Goal: Transaction & Acquisition: Purchase product/service

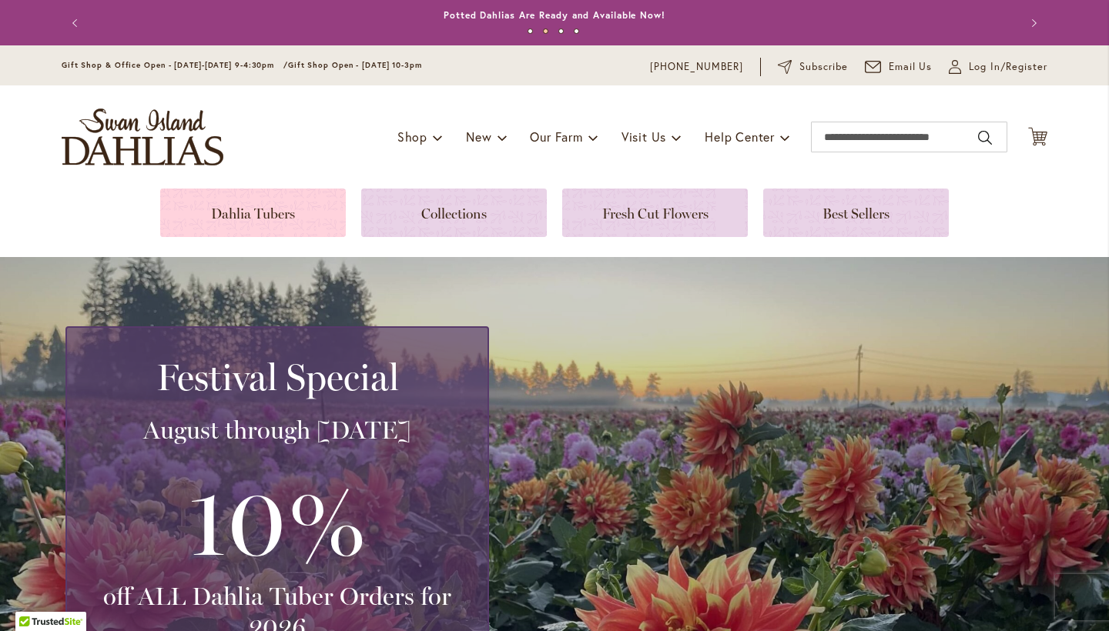
click at [290, 217] on link at bounding box center [253, 213] width 186 height 49
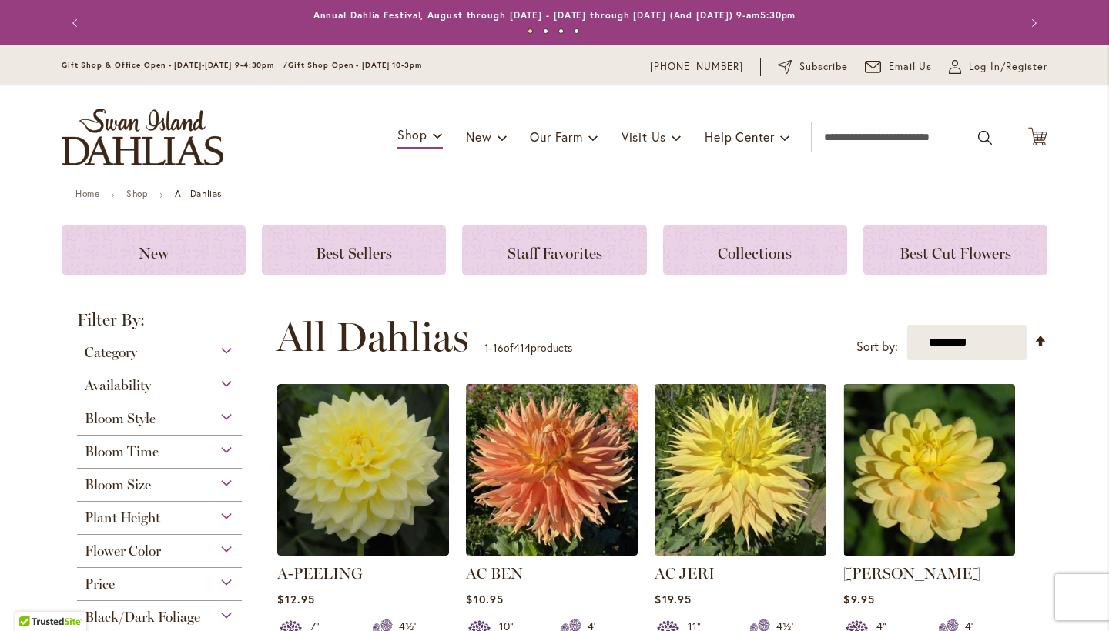
click at [221, 346] on div "Category" at bounding box center [159, 348] width 165 height 25
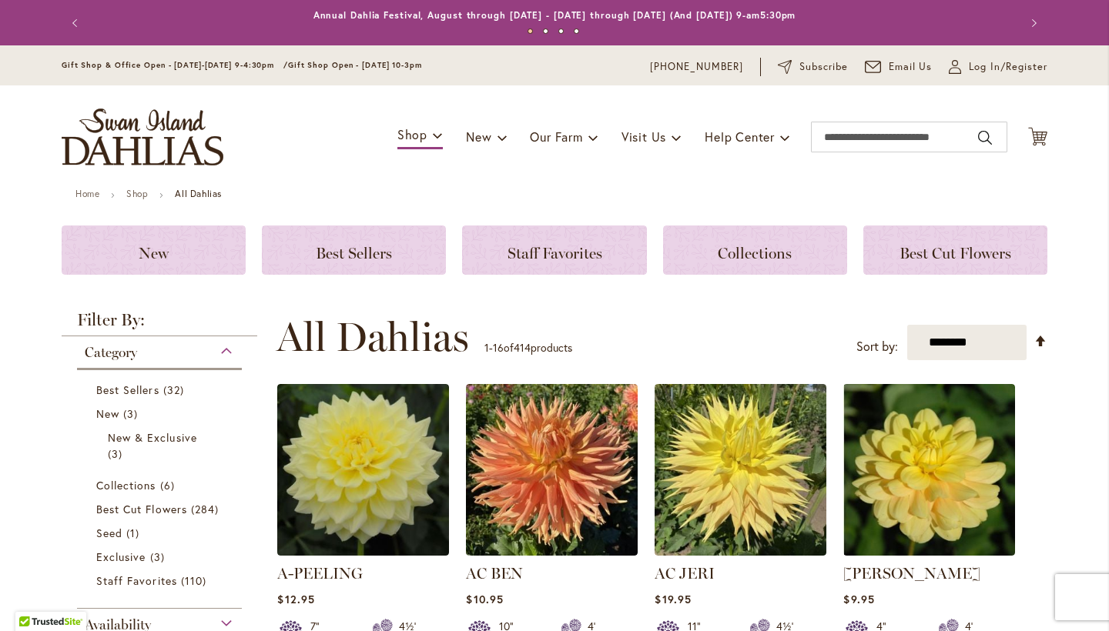
click at [221, 346] on div "Category" at bounding box center [159, 348] width 165 height 25
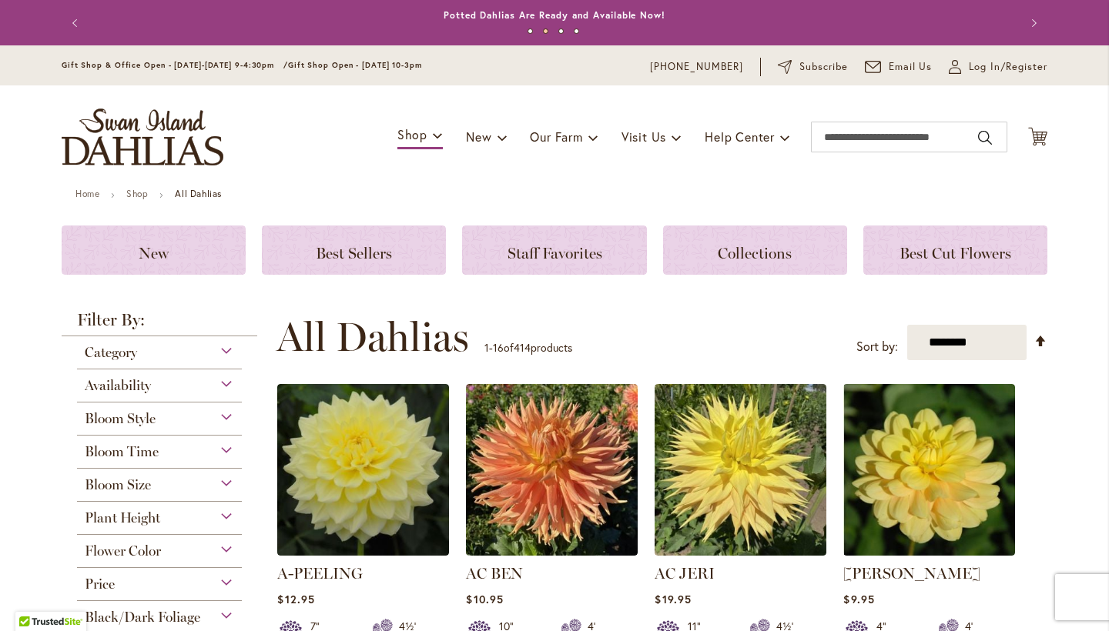
click at [221, 417] on div "Bloom Style" at bounding box center [159, 415] width 165 height 25
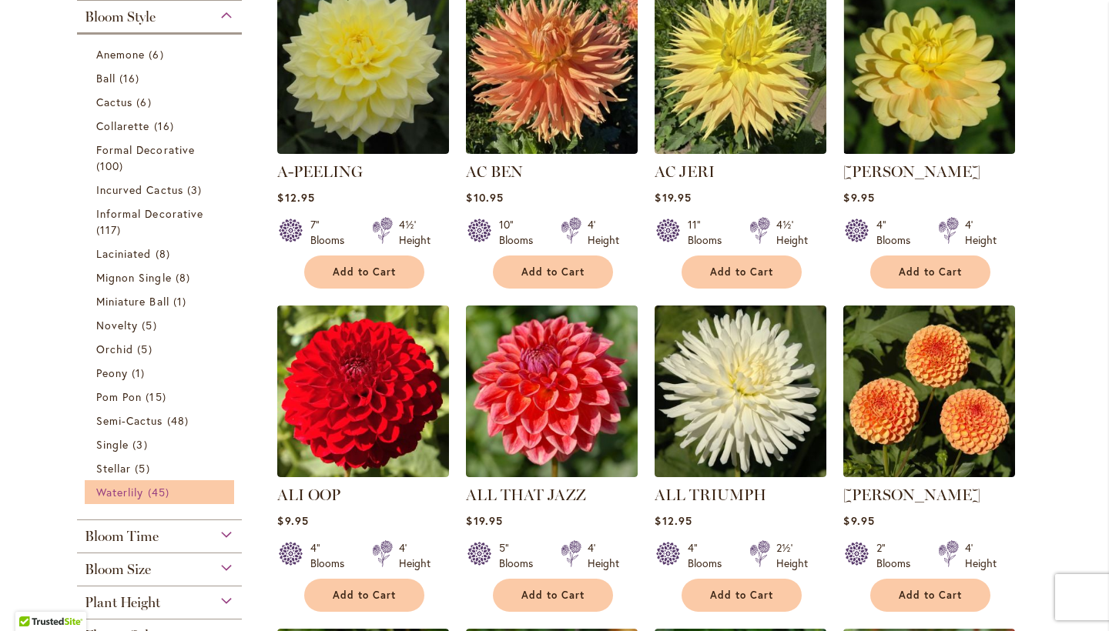
click at [192, 488] on link "Waterlily 45 items" at bounding box center [161, 492] width 130 height 16
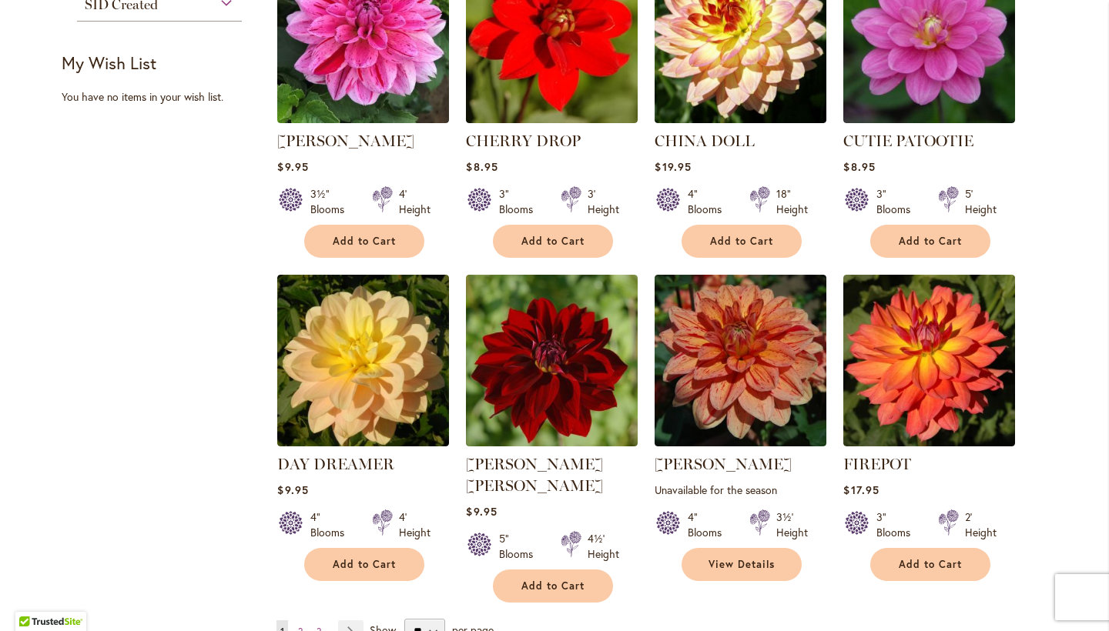
scroll to position [1016, 0]
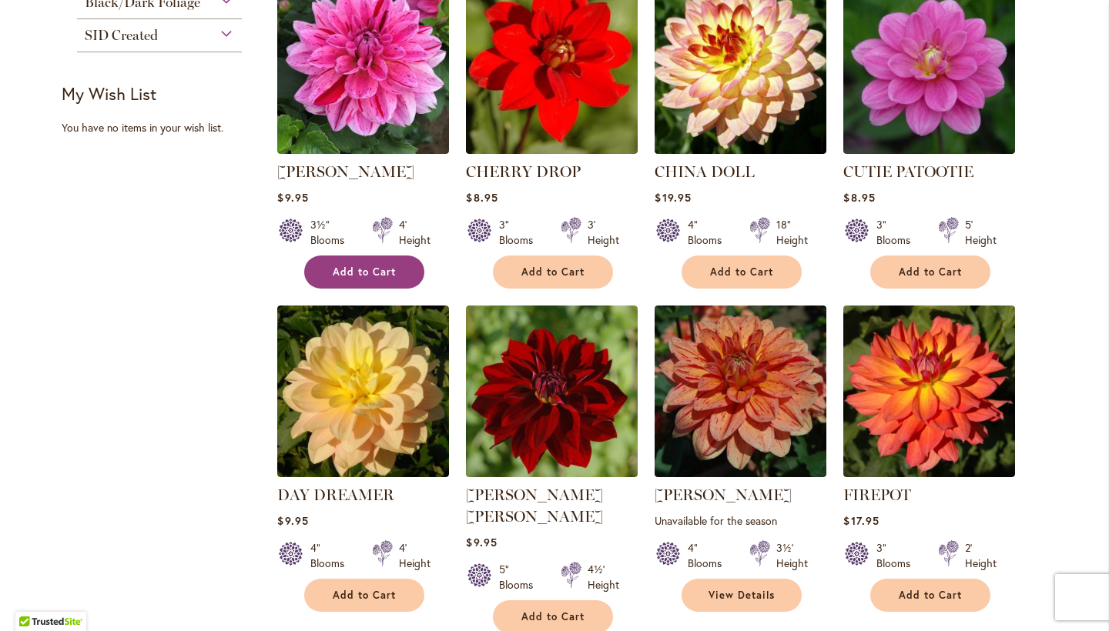
click at [370, 276] on span "Add to Cart" at bounding box center [364, 272] width 63 height 13
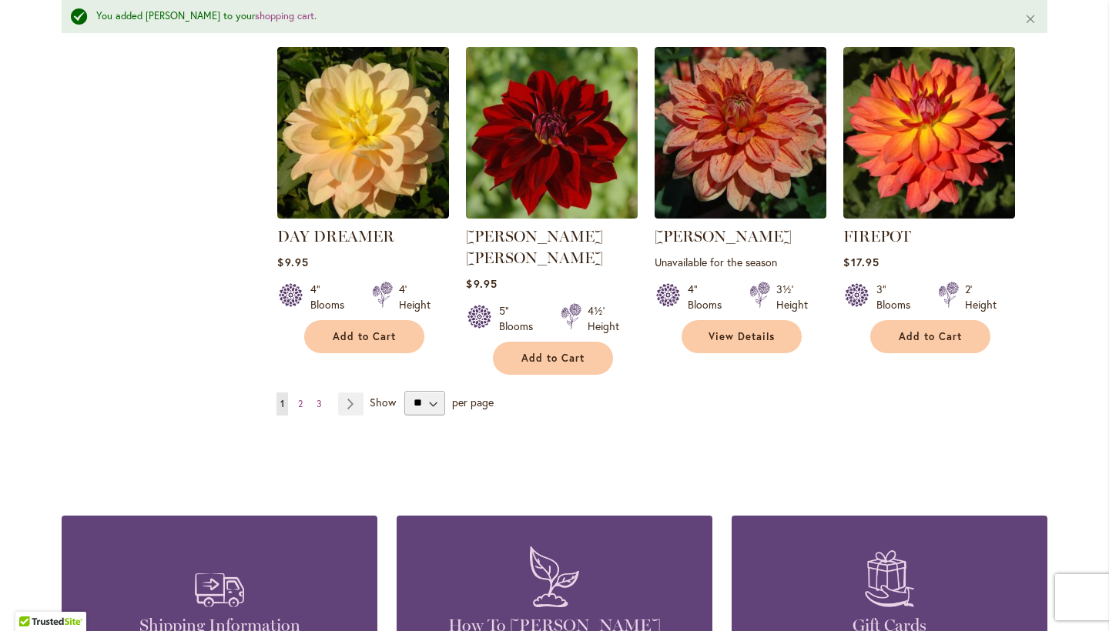
scroll to position [1325, 0]
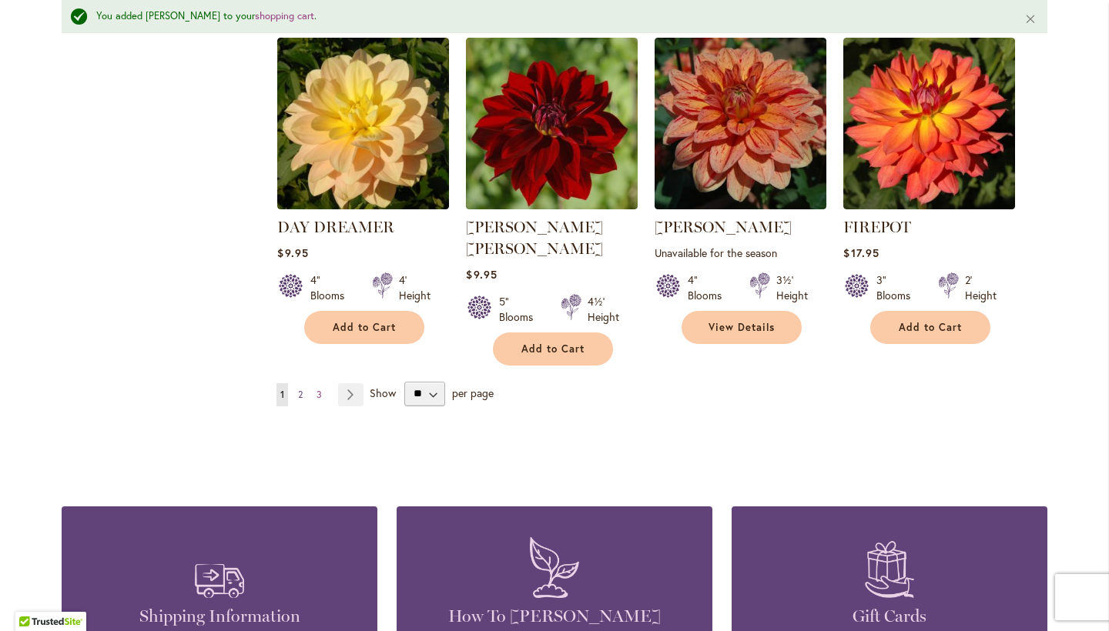
click at [298, 389] on span "2" at bounding box center [300, 395] width 5 height 12
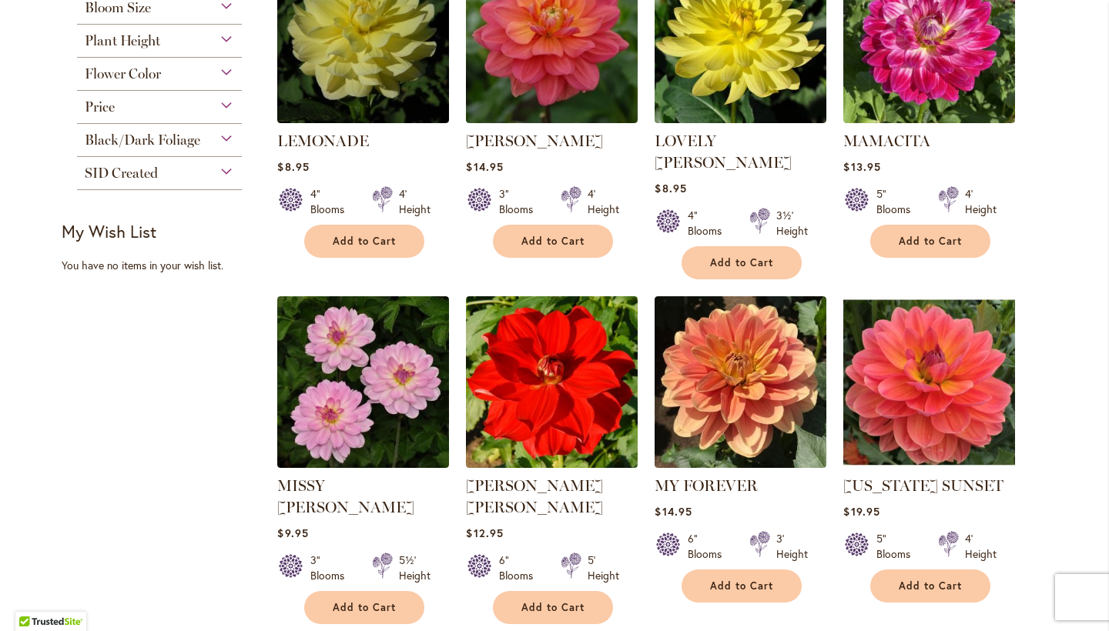
scroll to position [1078, 0]
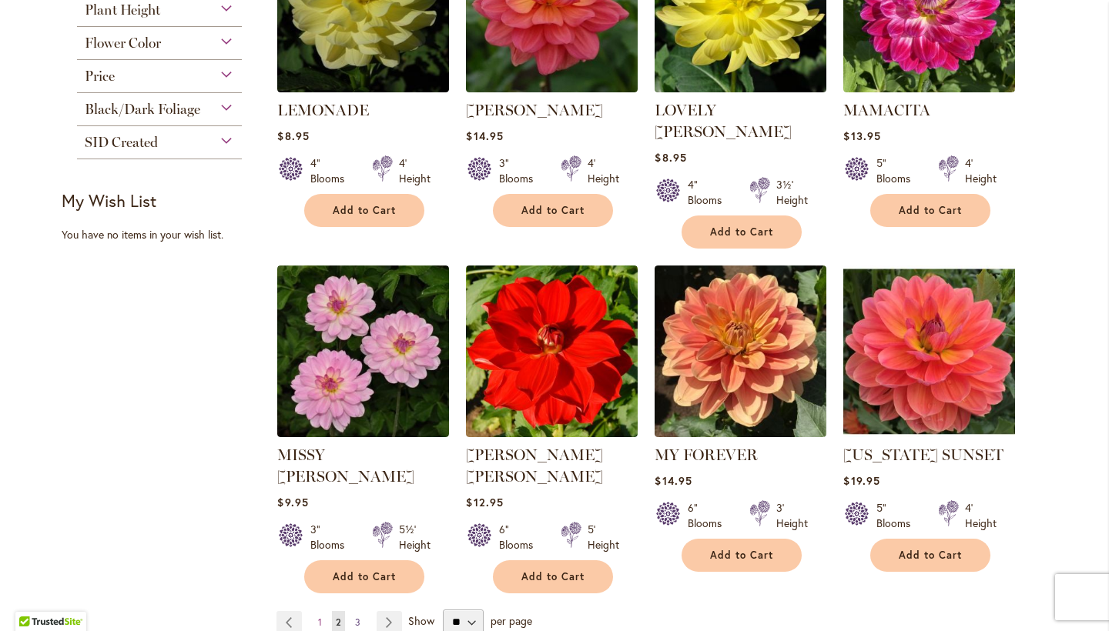
click at [355, 617] on span "3" at bounding box center [357, 623] width 5 height 12
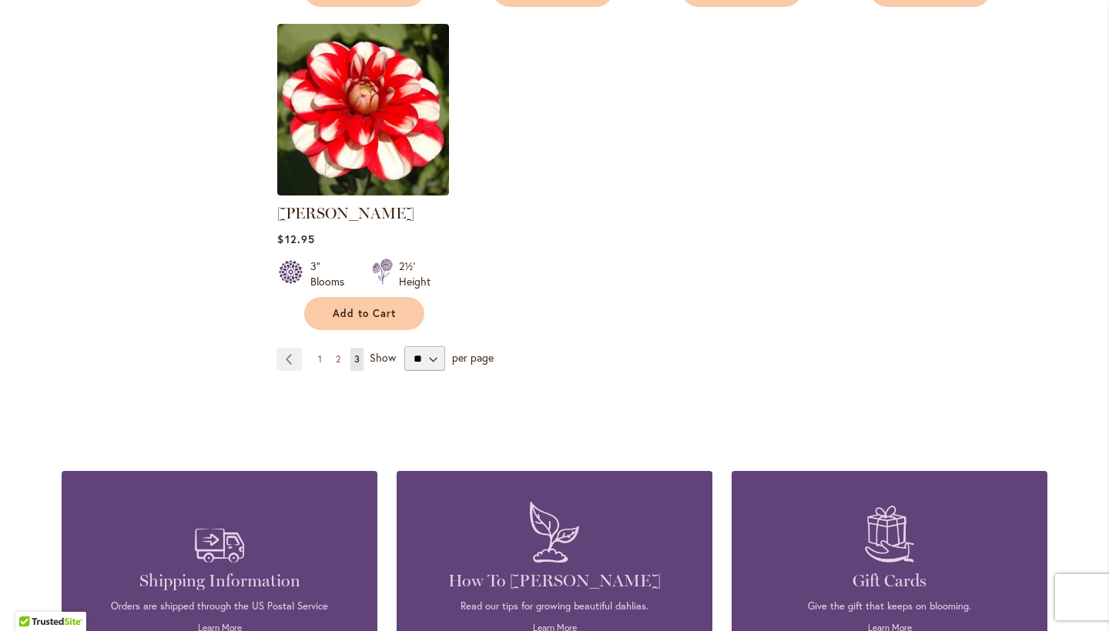
scroll to position [1324, 0]
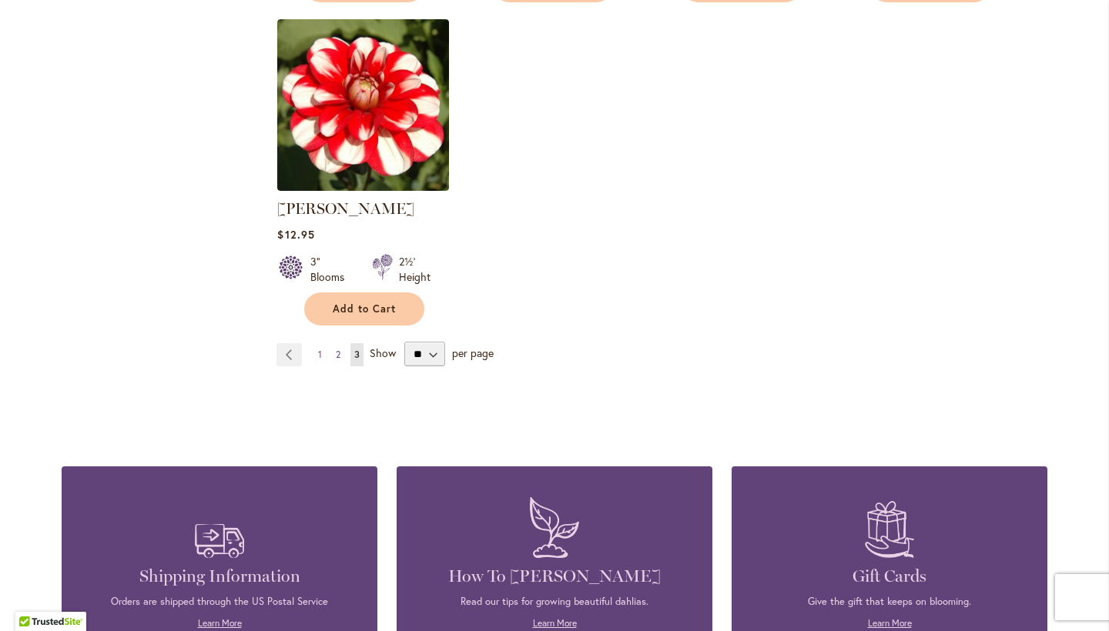
click at [336, 355] on span "2" at bounding box center [338, 355] width 5 height 12
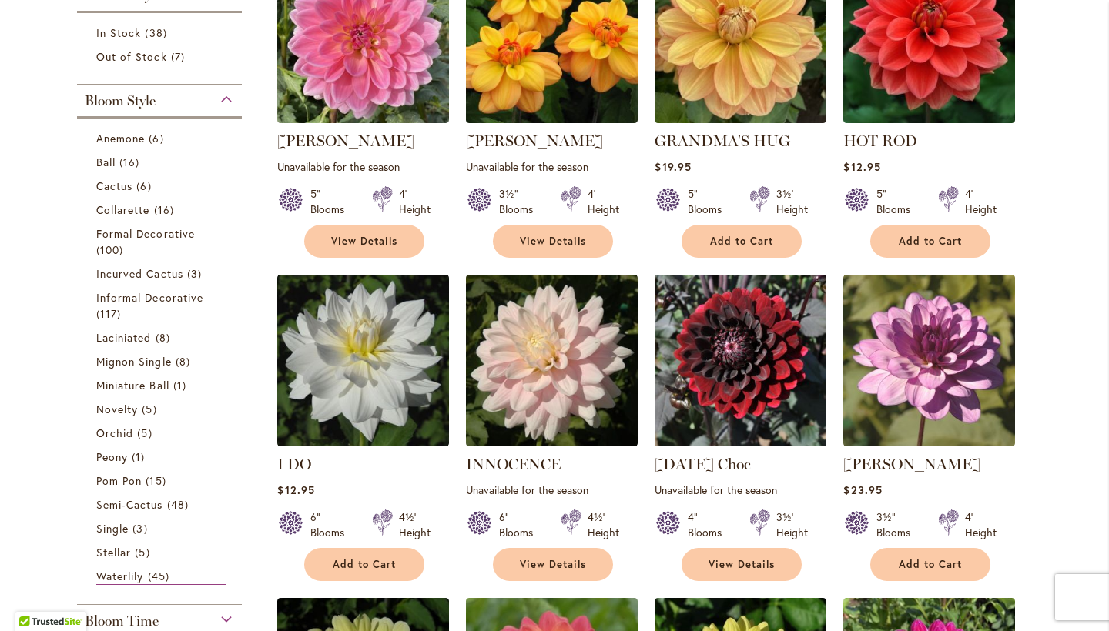
scroll to position [493, 0]
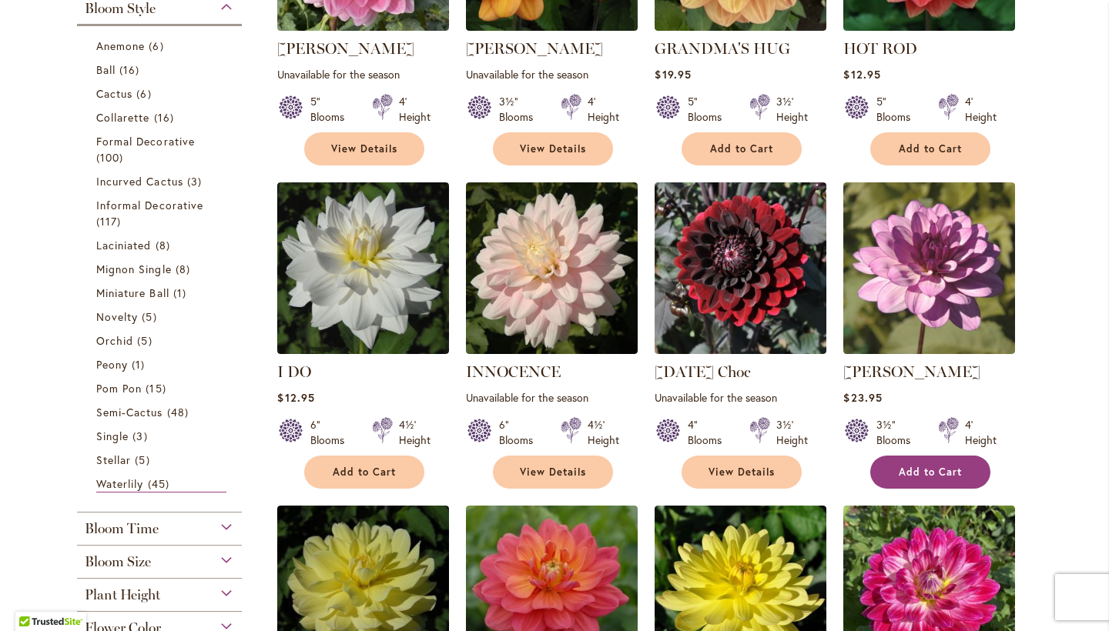
click at [968, 470] on button "Add to Cart" at bounding box center [930, 472] width 120 height 33
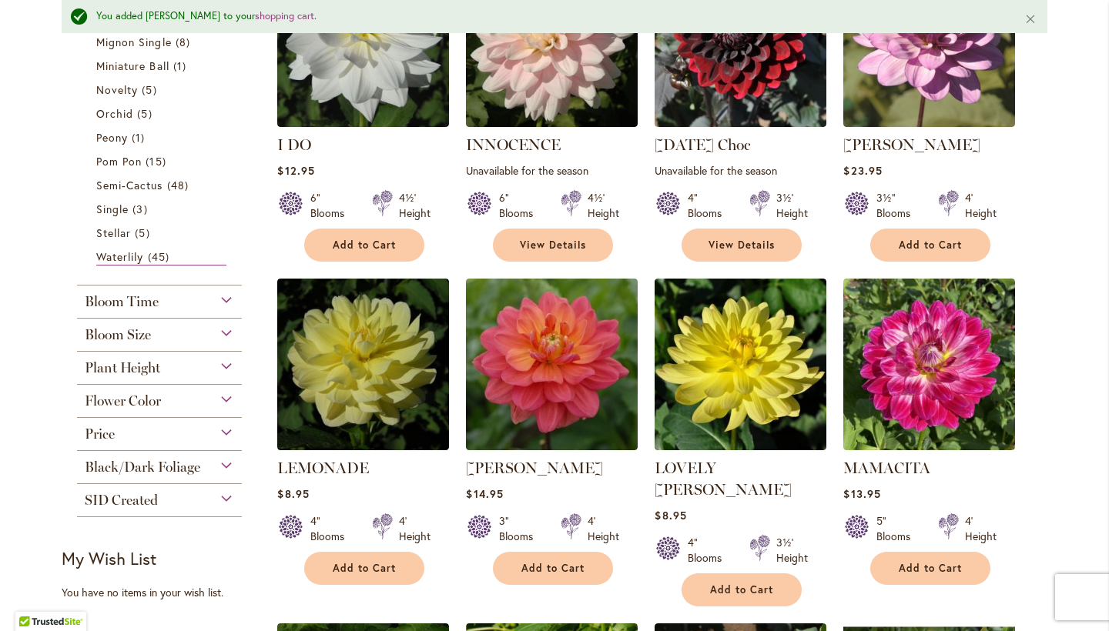
scroll to position [0, 0]
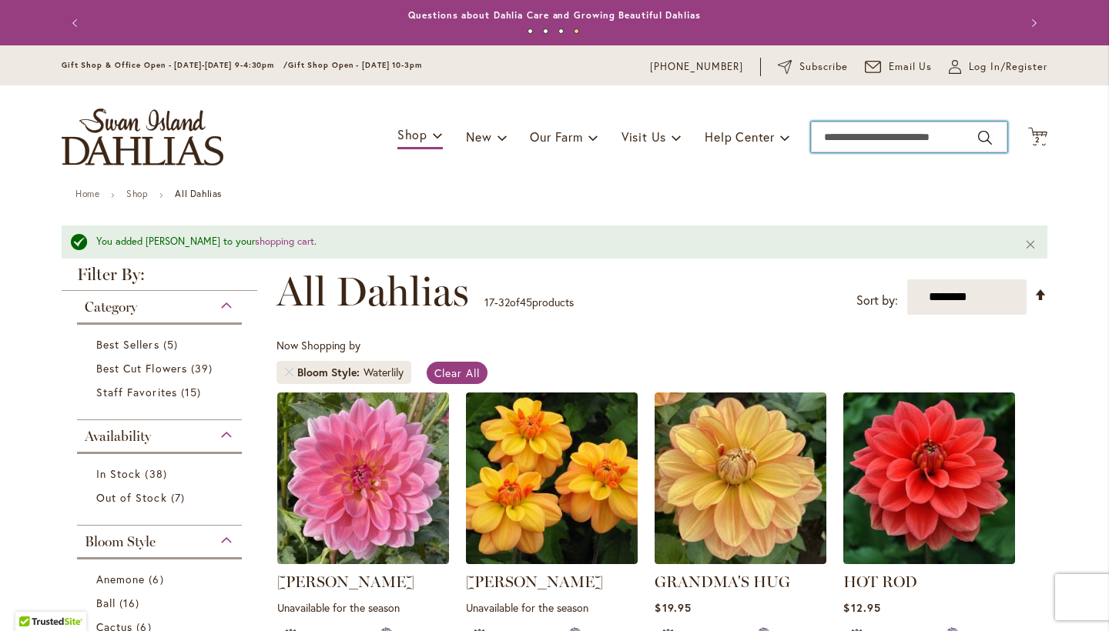
click at [906, 131] on input "Search" at bounding box center [909, 137] width 196 height 31
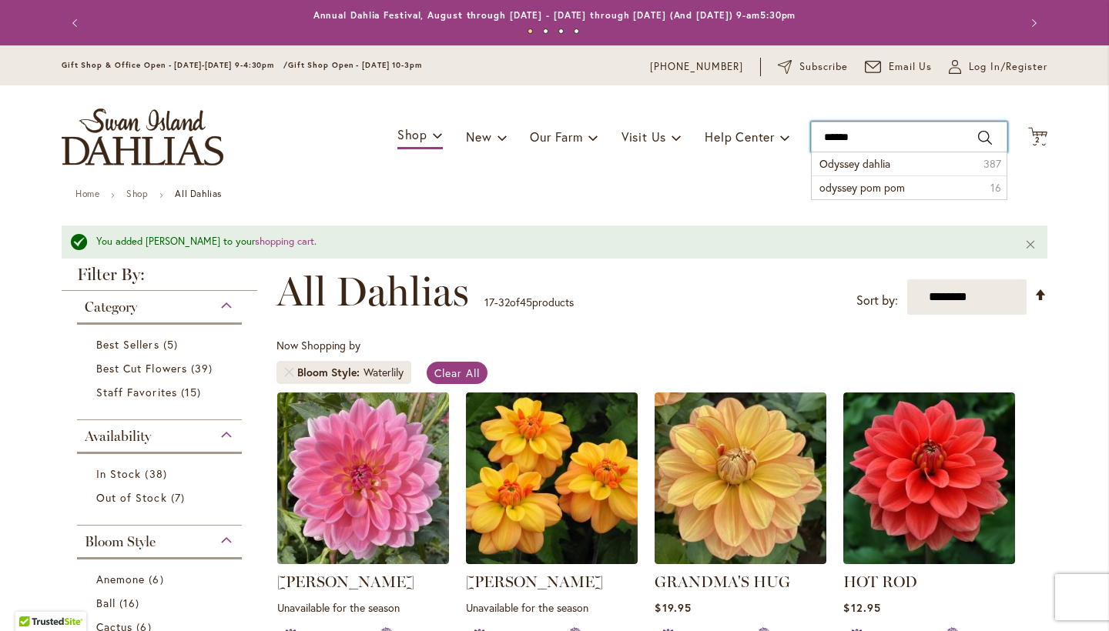
type input "*******"
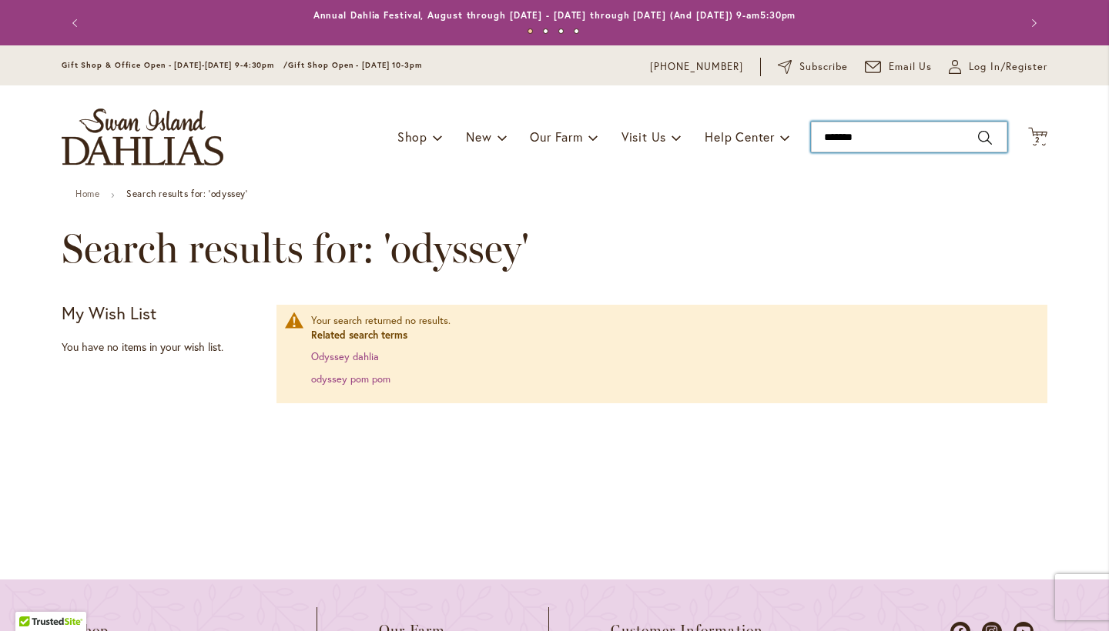
drag, startPoint x: 872, startPoint y: 136, endPoint x: 795, endPoint y: 132, distance: 76.3
click at [796, 134] on div "Toggle Nav Shop Dahlia Tubers Collections Fresh Cut Dahlias Gardening Supplies …" at bounding box center [554, 136] width 1016 height 103
type input "**********"
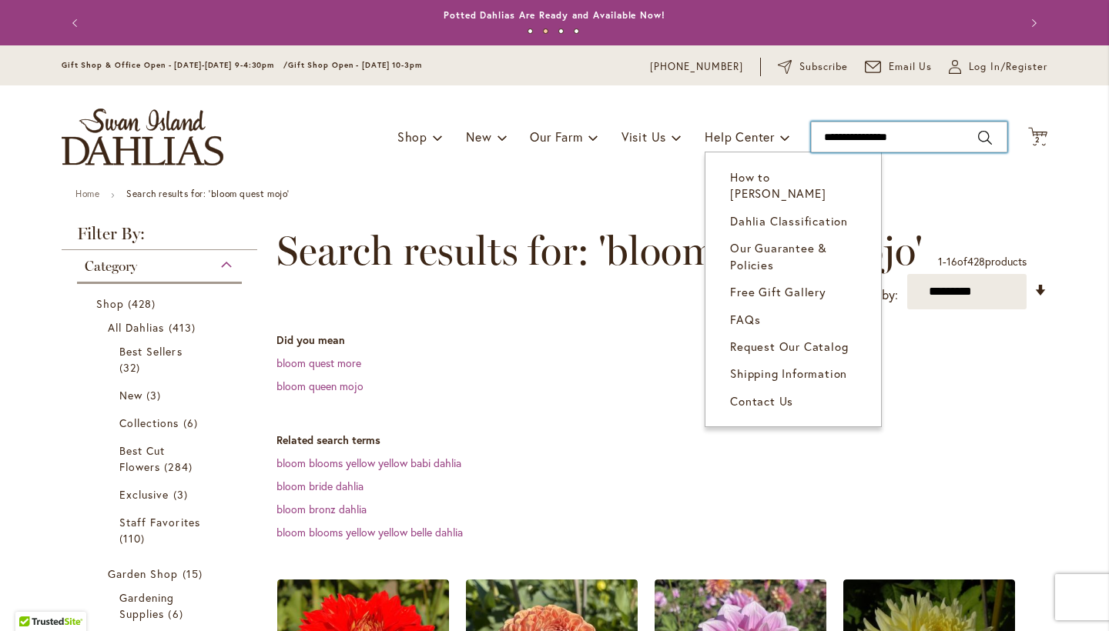
drag, startPoint x: 919, startPoint y: 134, endPoint x: 769, endPoint y: 120, distance: 150.0
click at [769, 122] on div "Toggle Nav Shop Dahlia Tubers Collections Fresh Cut Dahlias Gardening Supplies …" at bounding box center [554, 136] width 1016 height 103
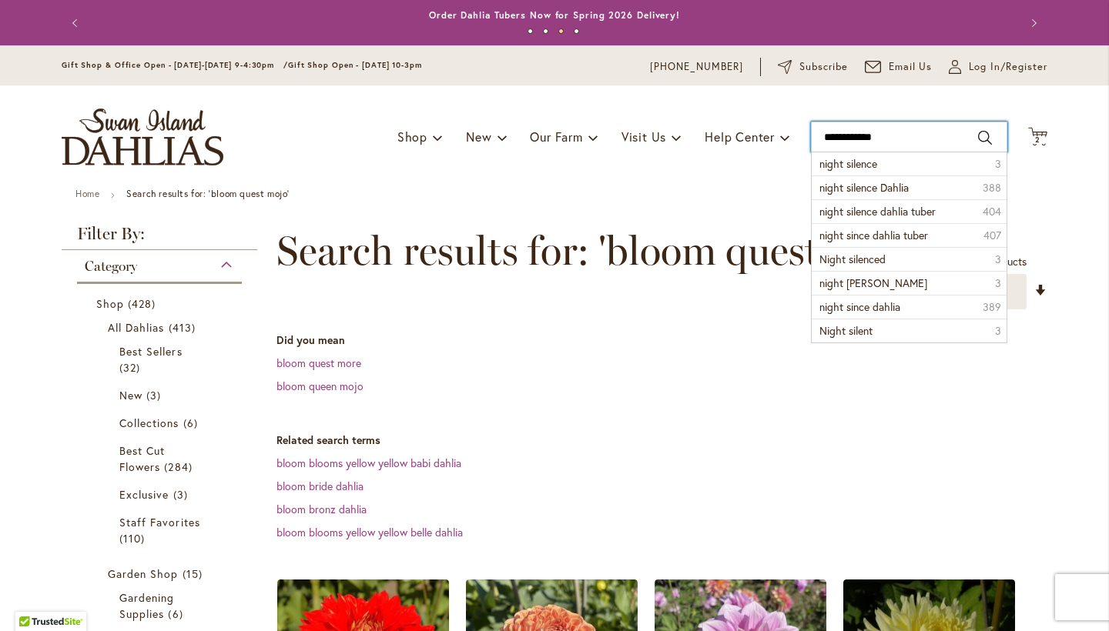
type input "**********"
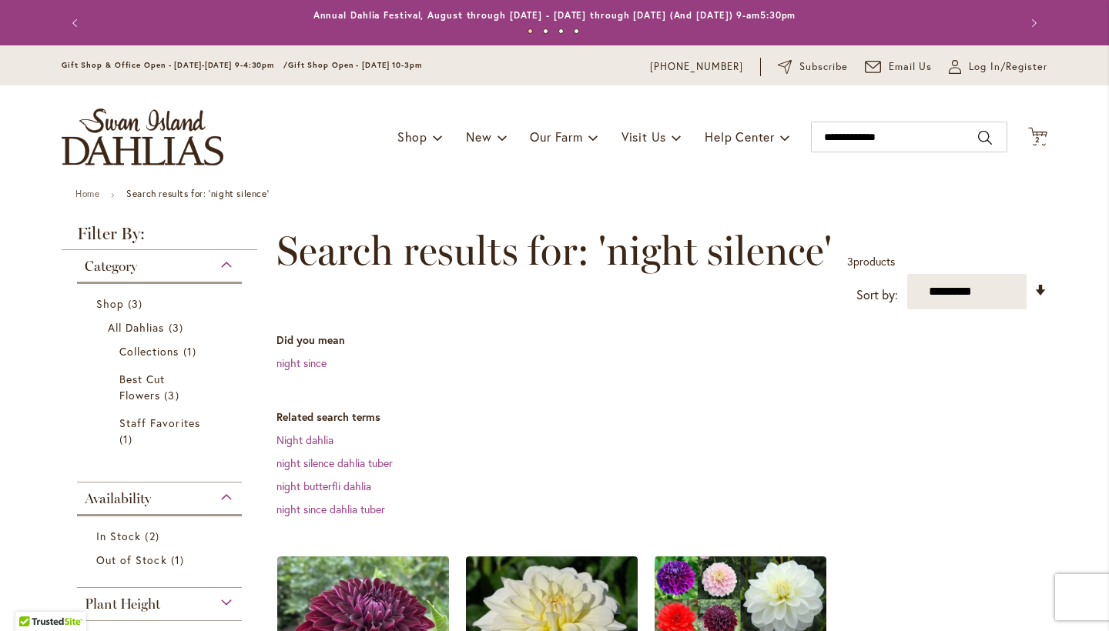
click at [805, 326] on div "**********" at bounding box center [661, 573] width 771 height 691
click at [805, 324] on div "**********" at bounding box center [661, 573] width 771 height 691
drag, startPoint x: 915, startPoint y: 128, endPoint x: 792, endPoint y: 129, distance: 122.4
click at [792, 130] on div "Toggle Nav Shop Dahlia Tubers Collections Fresh Cut Dahlias Gardening Supplies …" at bounding box center [554, 136] width 1016 height 103
drag, startPoint x: 892, startPoint y: 145, endPoint x: 808, endPoint y: 137, distance: 84.3
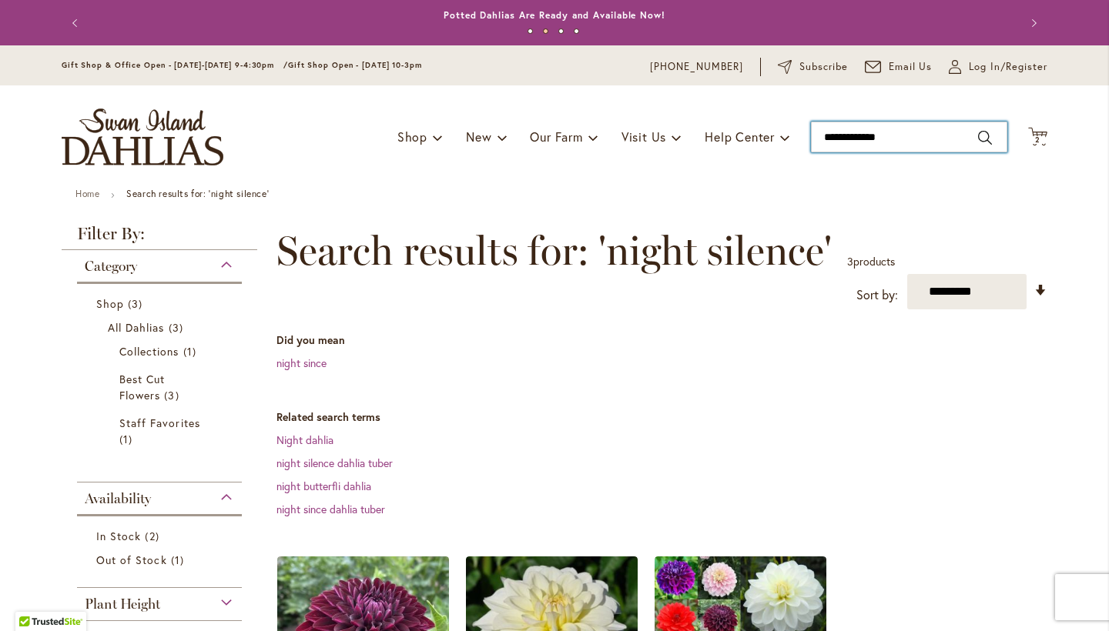
click at [811, 137] on input "**********" at bounding box center [909, 137] width 196 height 31
type input "*****"
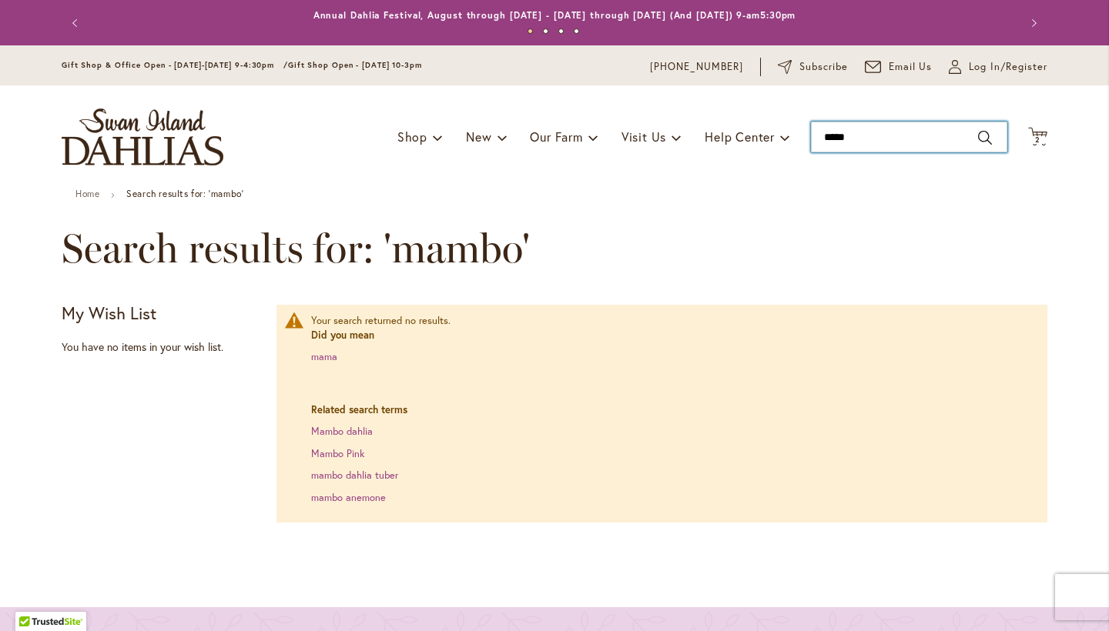
type input "*****"
drag, startPoint x: 885, startPoint y: 139, endPoint x: 782, endPoint y: 126, distance: 103.9
click at [784, 137] on div "Toggle Nav Shop Dahlia Tubers Collections Fresh Cut Dahlias Gardening Supplies …" at bounding box center [554, 136] width 1016 height 103
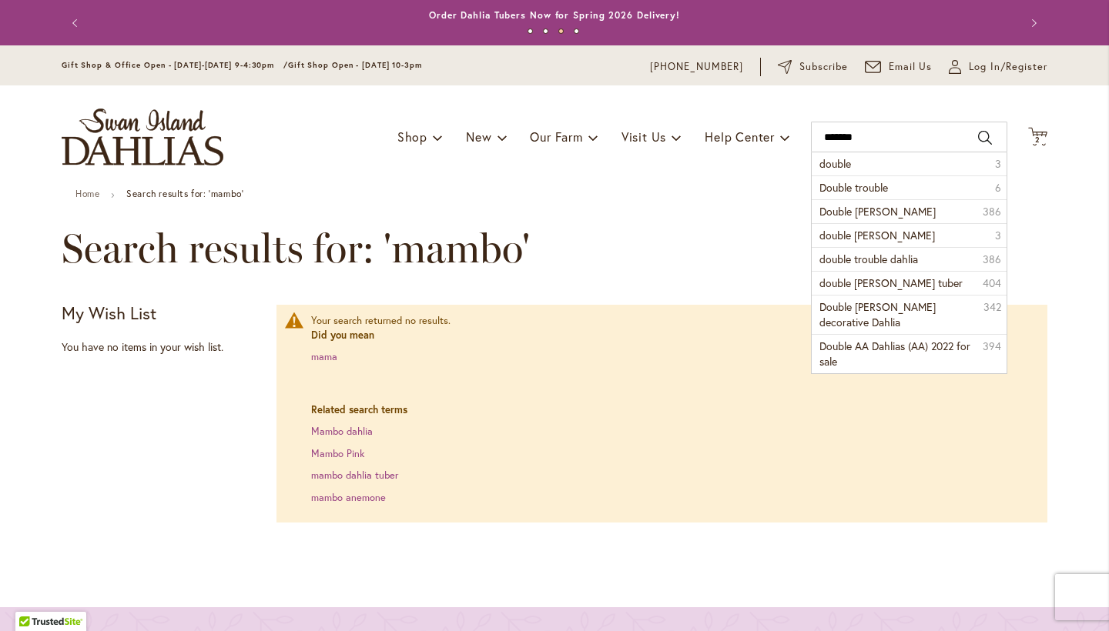
click at [852, 207] on span "Double Jill Dahlia" at bounding box center [877, 211] width 116 height 15
type input "**********"
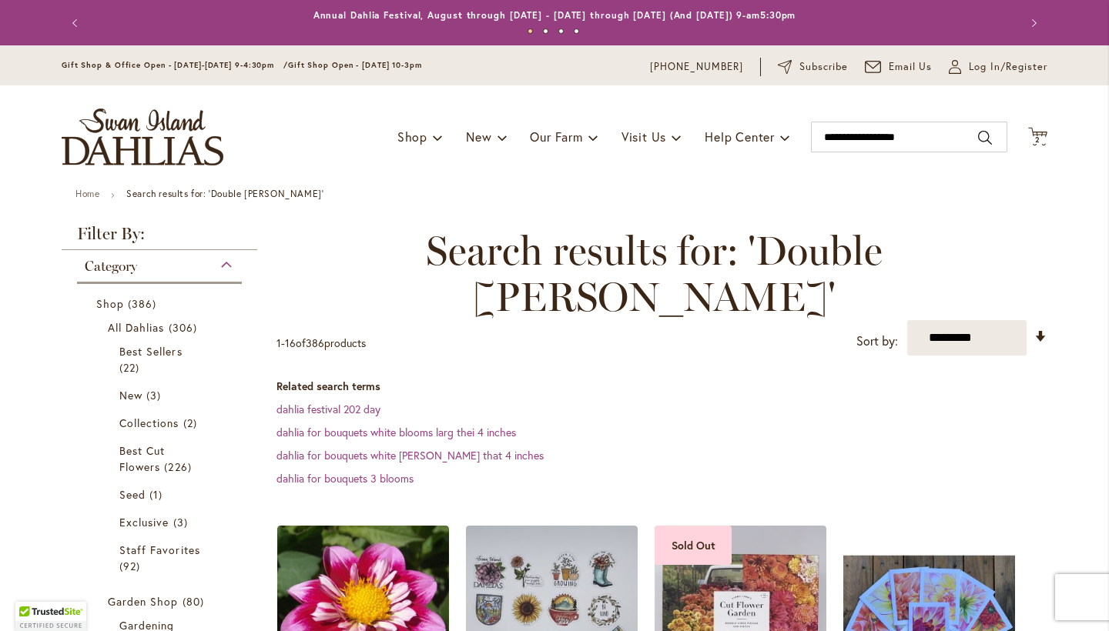
click at [834, 379] on dt "Related search terms" at bounding box center [661, 386] width 771 height 15
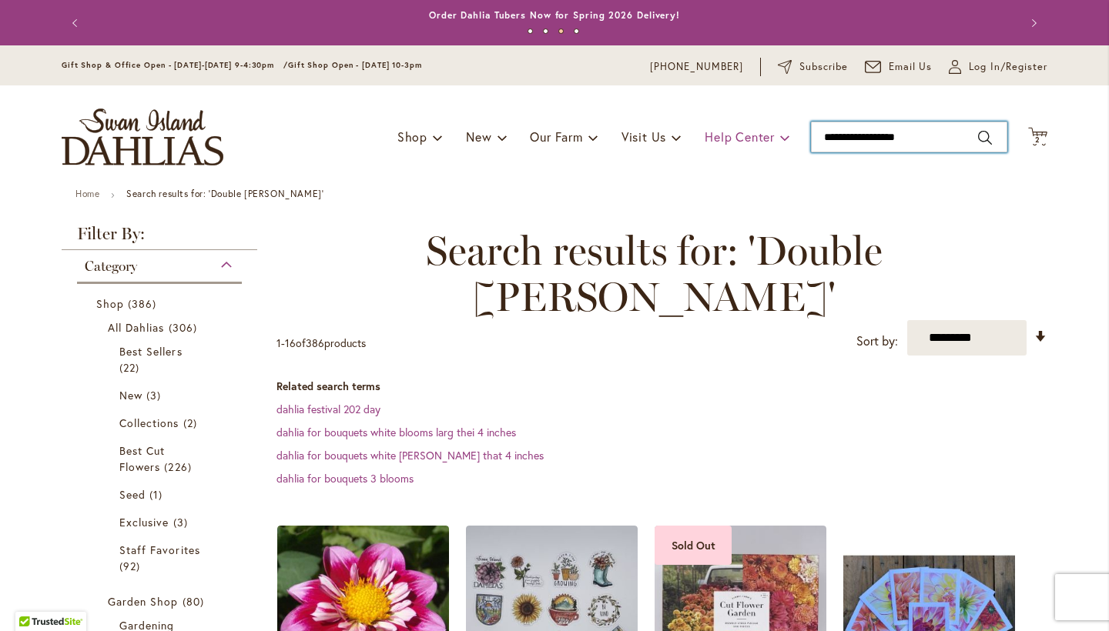
drag, startPoint x: 931, startPoint y: 131, endPoint x: 753, endPoint y: 139, distance: 178.0
click at [753, 139] on div "Toggle Nav Shop Dahlia Tubers Collections Fresh Cut Dahlias Gardening Supplies …" at bounding box center [554, 136] width 1016 height 103
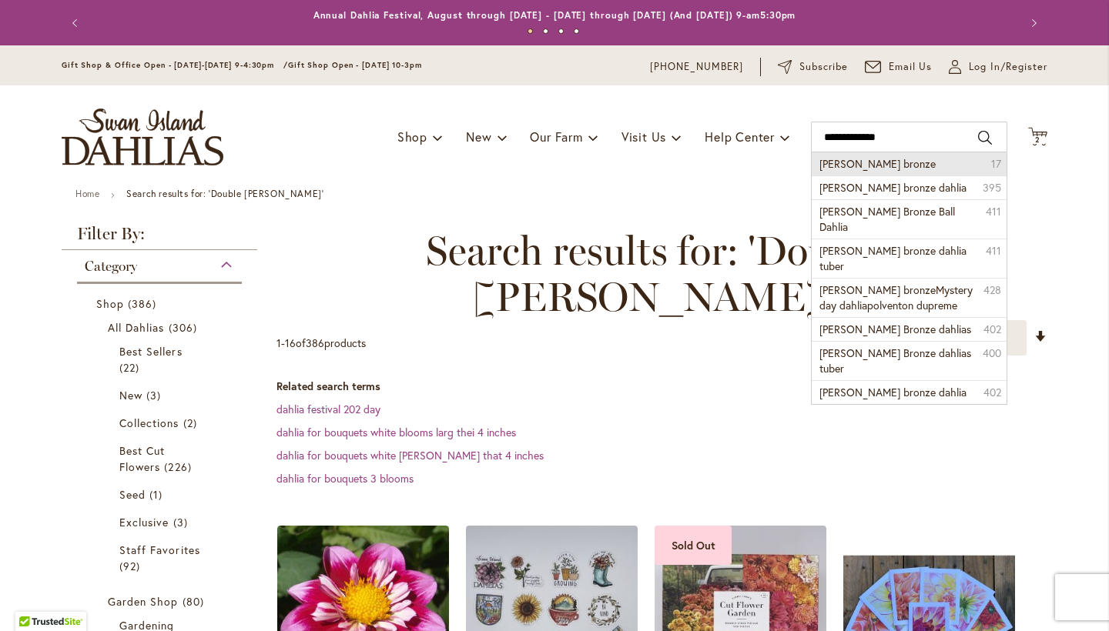
click at [863, 165] on span "Cornel bronze" at bounding box center [877, 163] width 116 height 15
type input "**********"
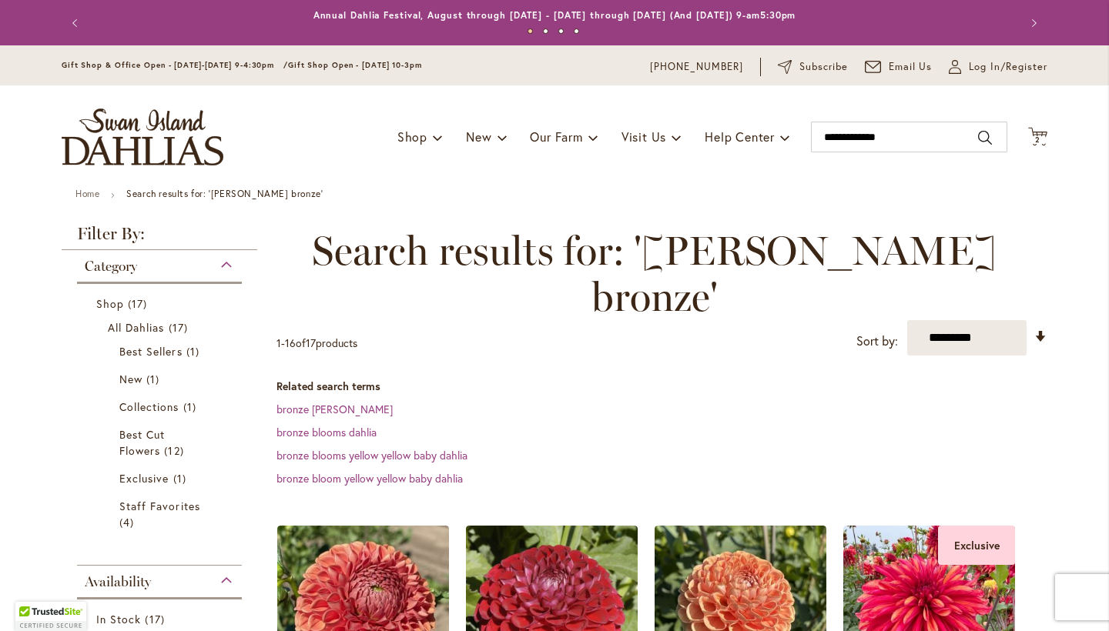
click at [863, 402] on dd "bronze [PERSON_NAME]" at bounding box center [661, 409] width 771 height 15
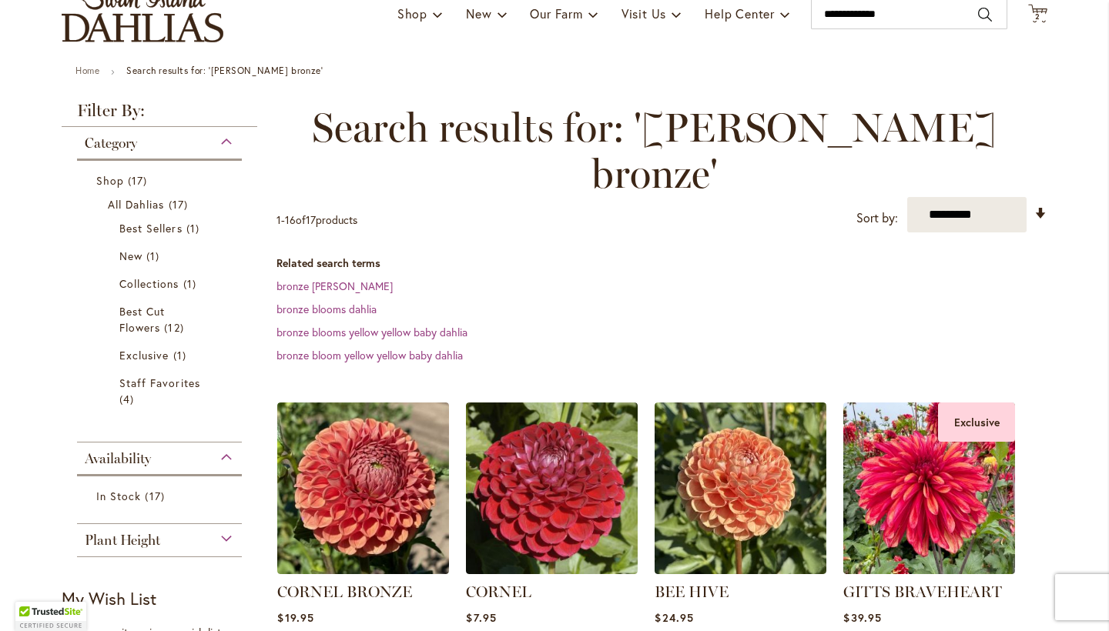
scroll to position [216, 0]
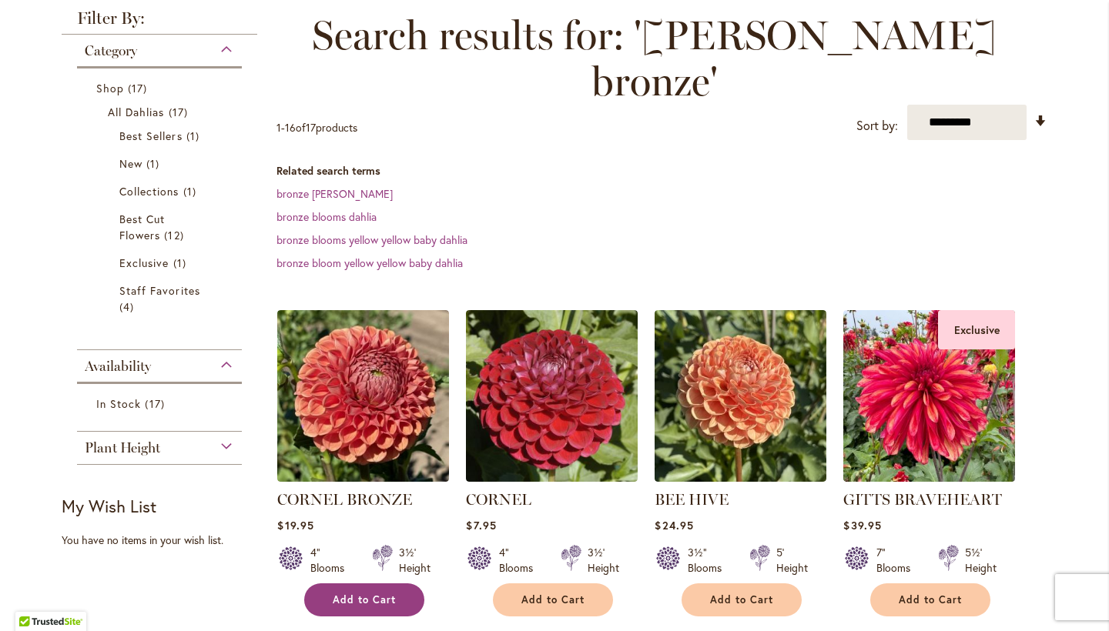
click at [363, 594] on span "Add to Cart" at bounding box center [364, 600] width 63 height 13
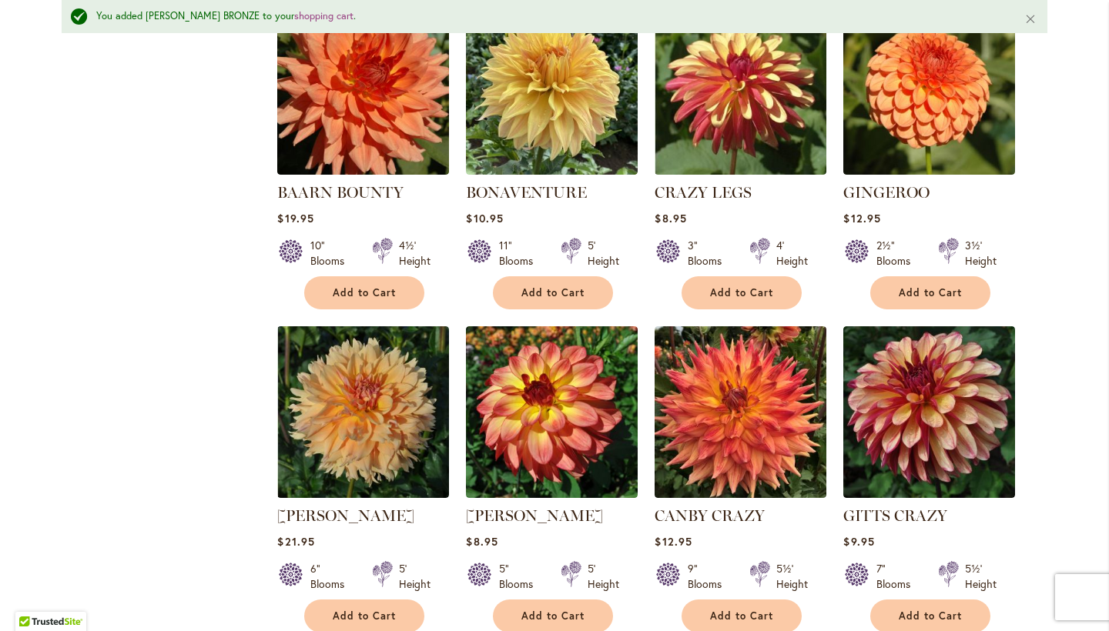
scroll to position [1294, 0]
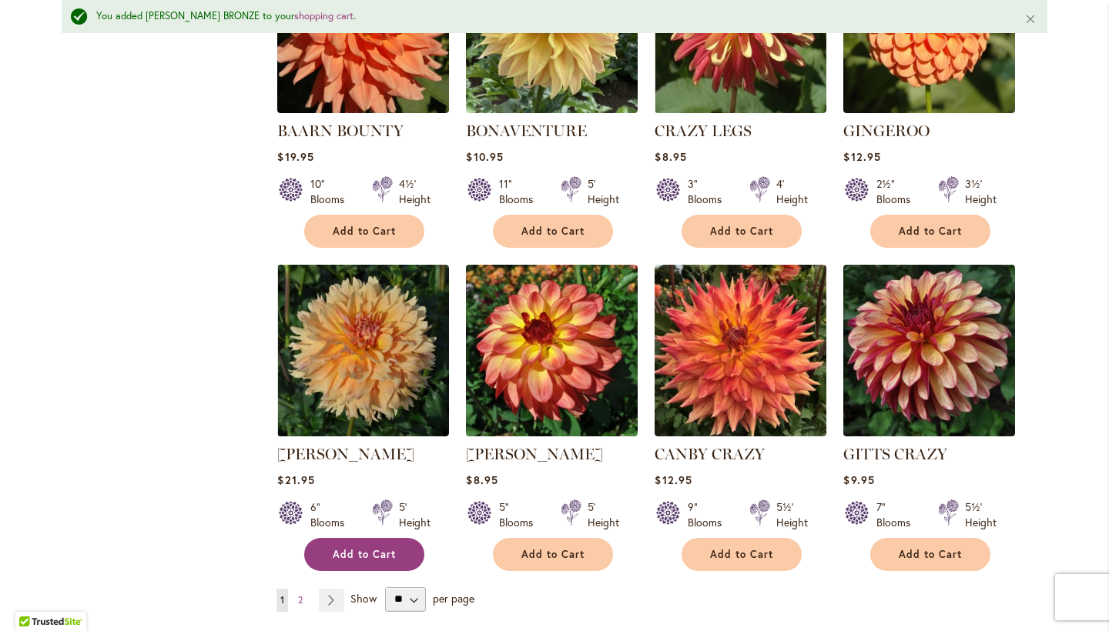
click at [380, 548] on span "Add to Cart" at bounding box center [364, 554] width 63 height 13
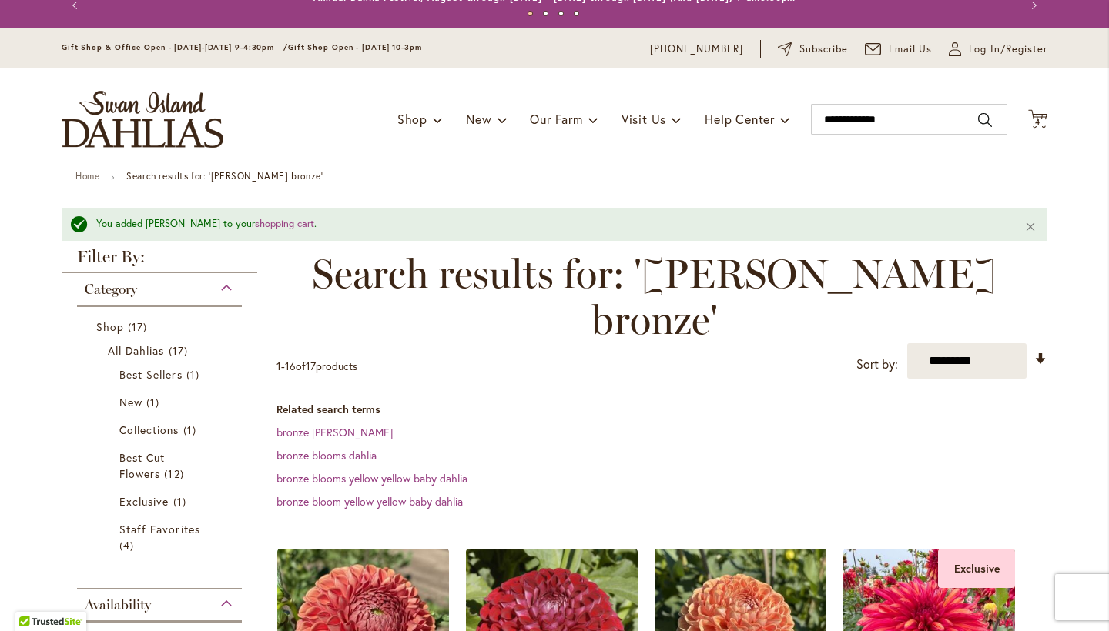
scroll to position [0, 0]
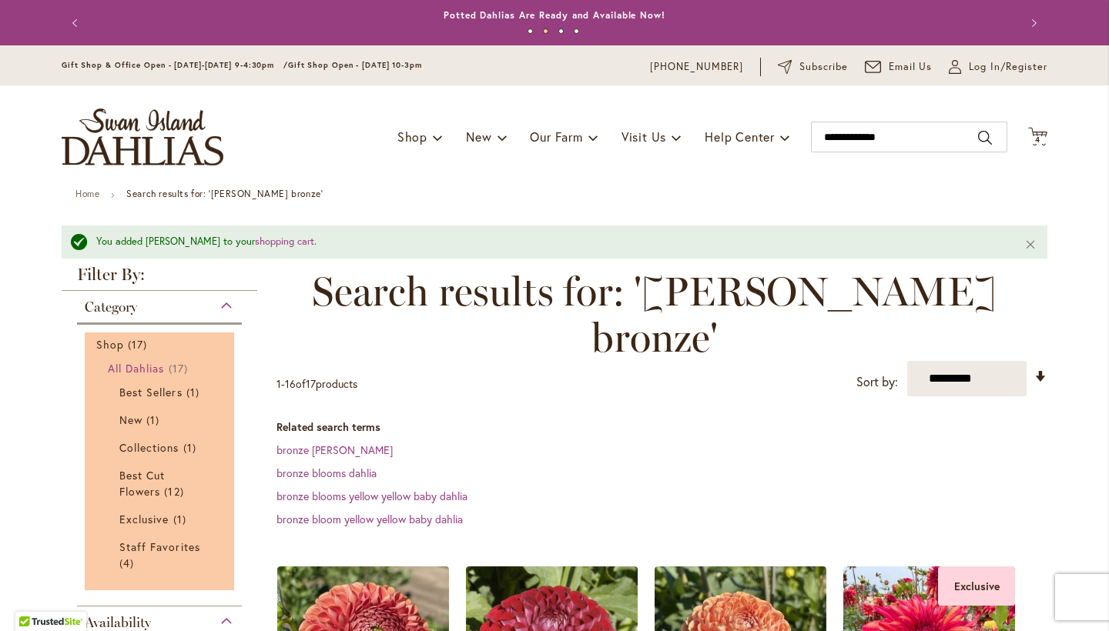
click at [123, 364] on span "All Dahlias" at bounding box center [136, 368] width 57 height 15
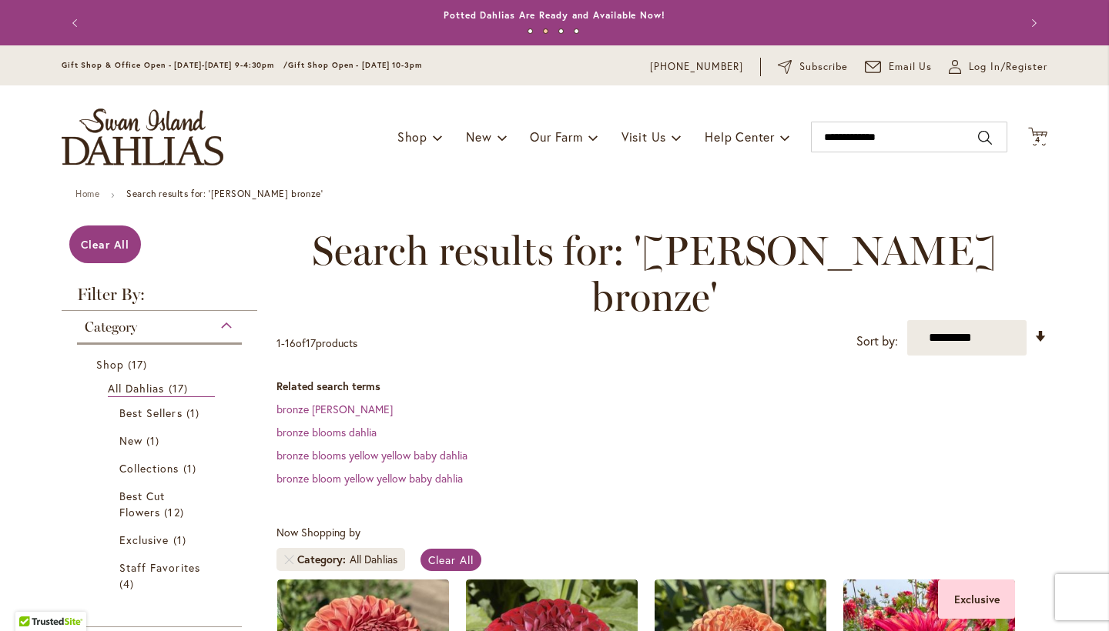
click at [456, 379] on dt "Related search terms" at bounding box center [661, 386] width 771 height 15
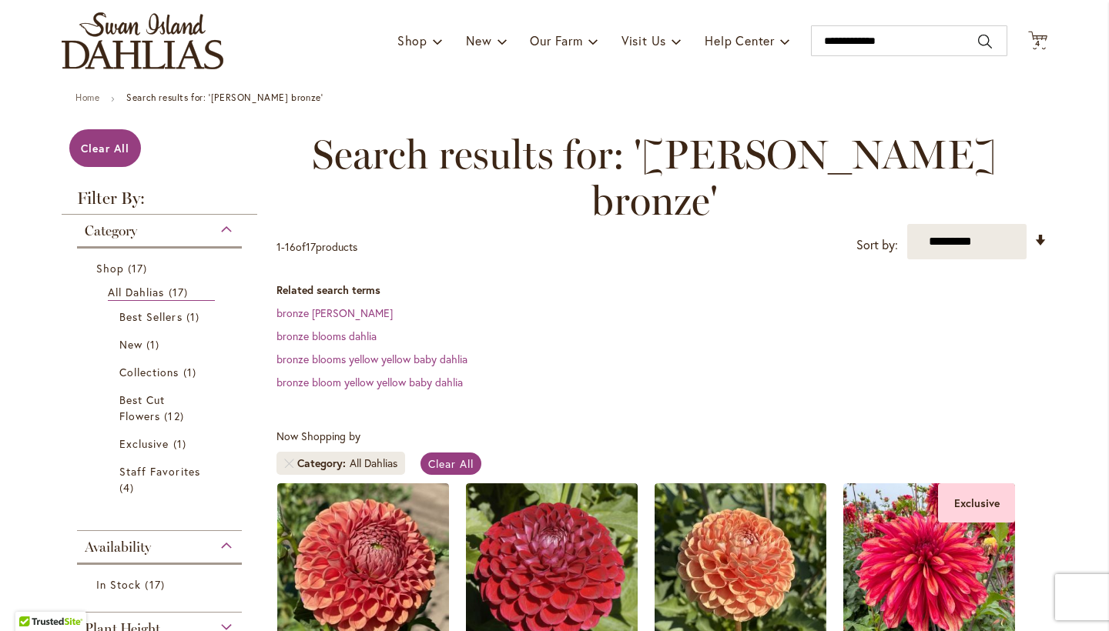
scroll to position [92, 0]
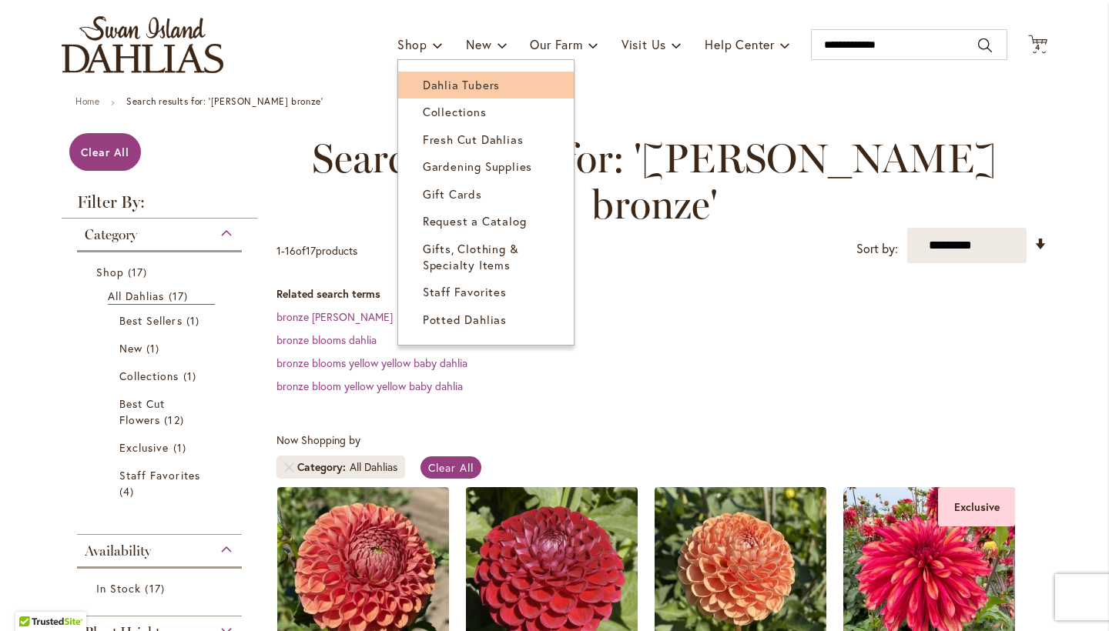
click at [440, 83] on span "Dahlia Tubers" at bounding box center [461, 84] width 77 height 15
